Goal: Navigation & Orientation: Find specific page/section

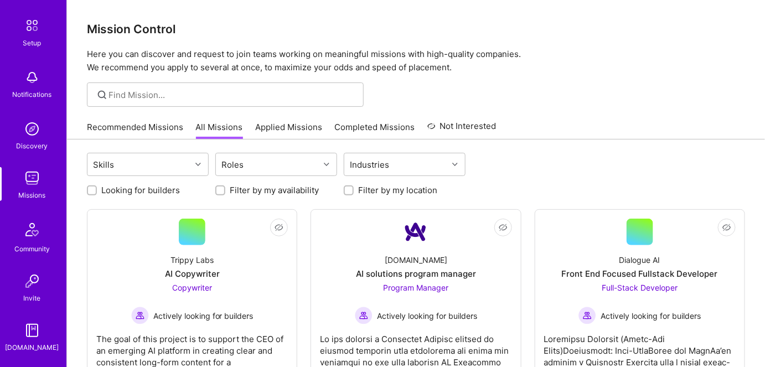
scroll to position [93, 0]
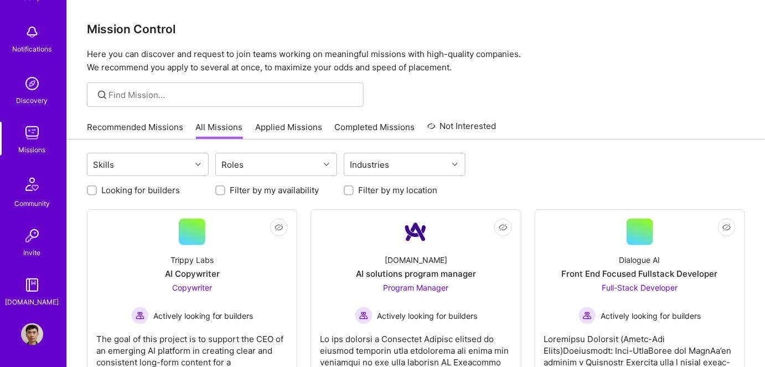
click at [30, 293] on img at bounding box center [32, 285] width 22 height 22
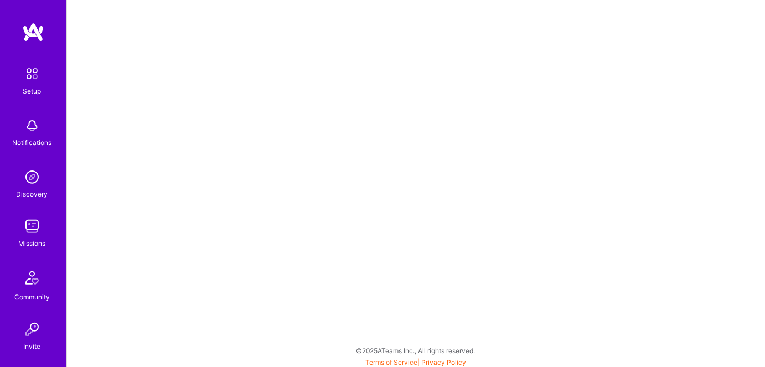
click at [27, 284] on img at bounding box center [32, 277] width 27 height 27
click at [25, 236] on img at bounding box center [32, 226] width 22 height 22
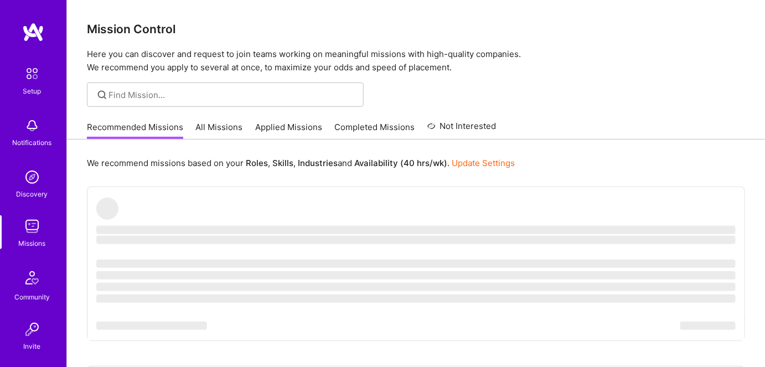
click at [215, 128] on link "All Missions" at bounding box center [219, 130] width 47 height 18
